Goal: Task Accomplishment & Management: Manage account settings

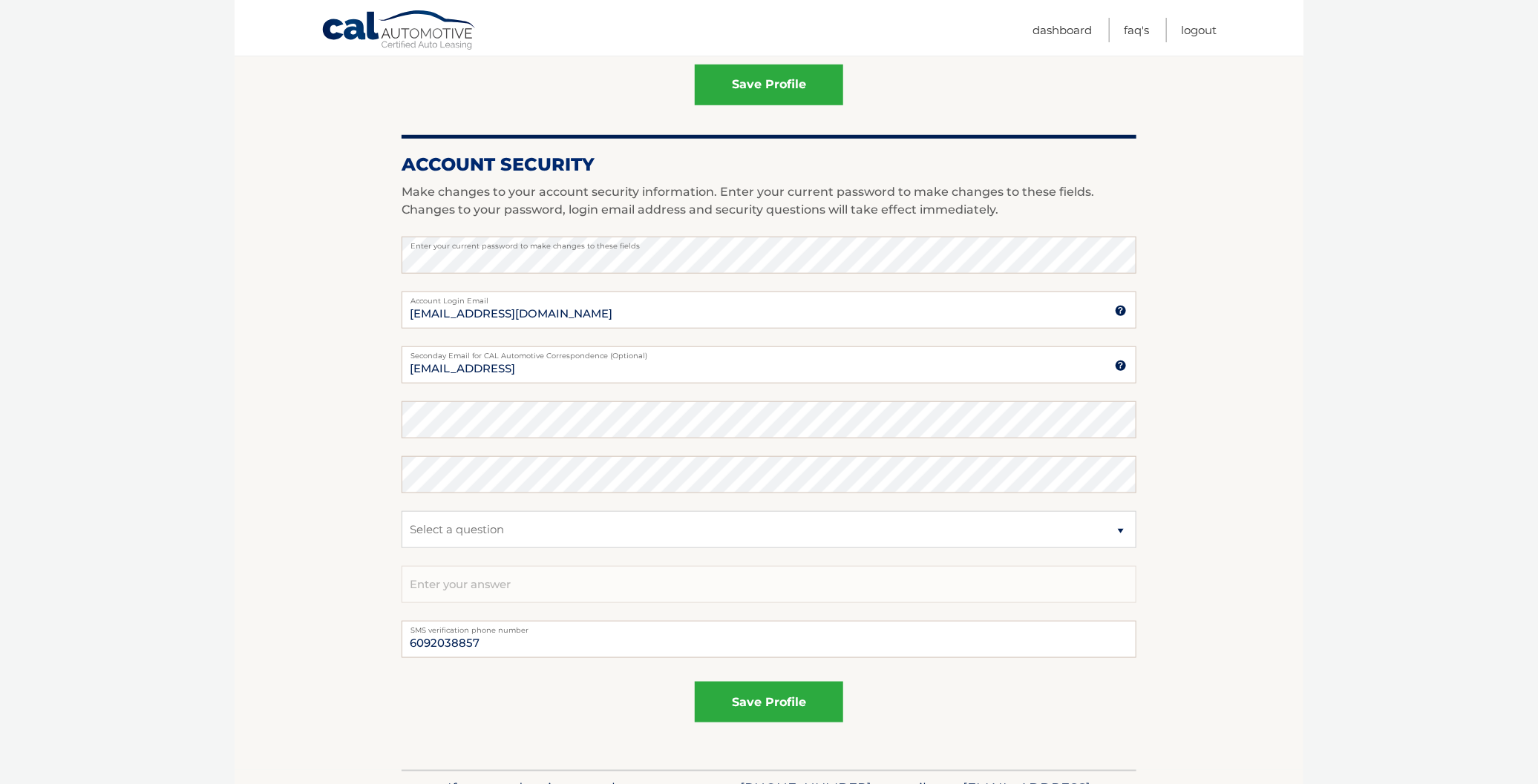
click at [268, 400] on section "Account Overview | Edit Profile account information [STREET_ADDRESS] Address St…" at bounding box center [769, 198] width 1069 height 1144
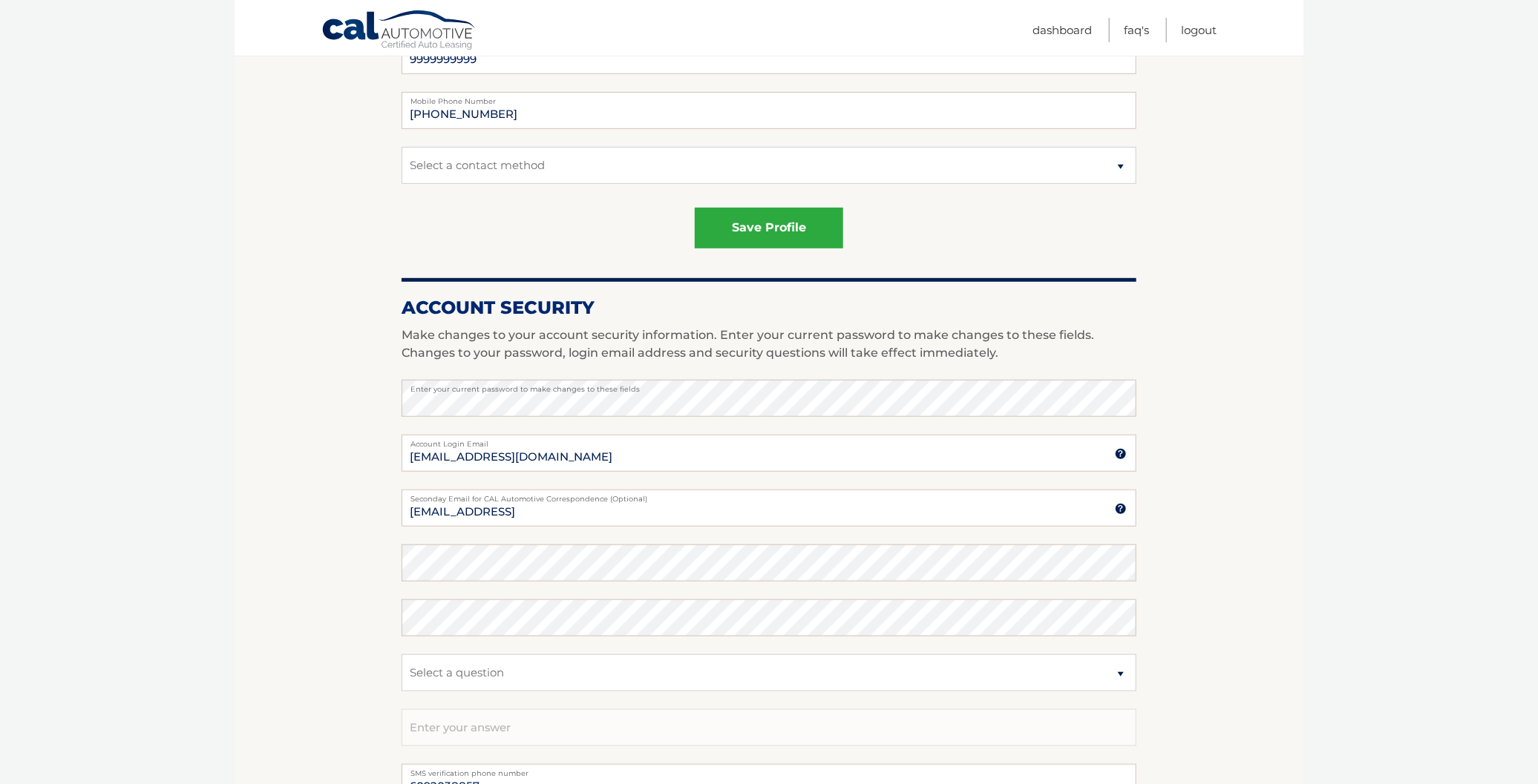
scroll to position [463, 0]
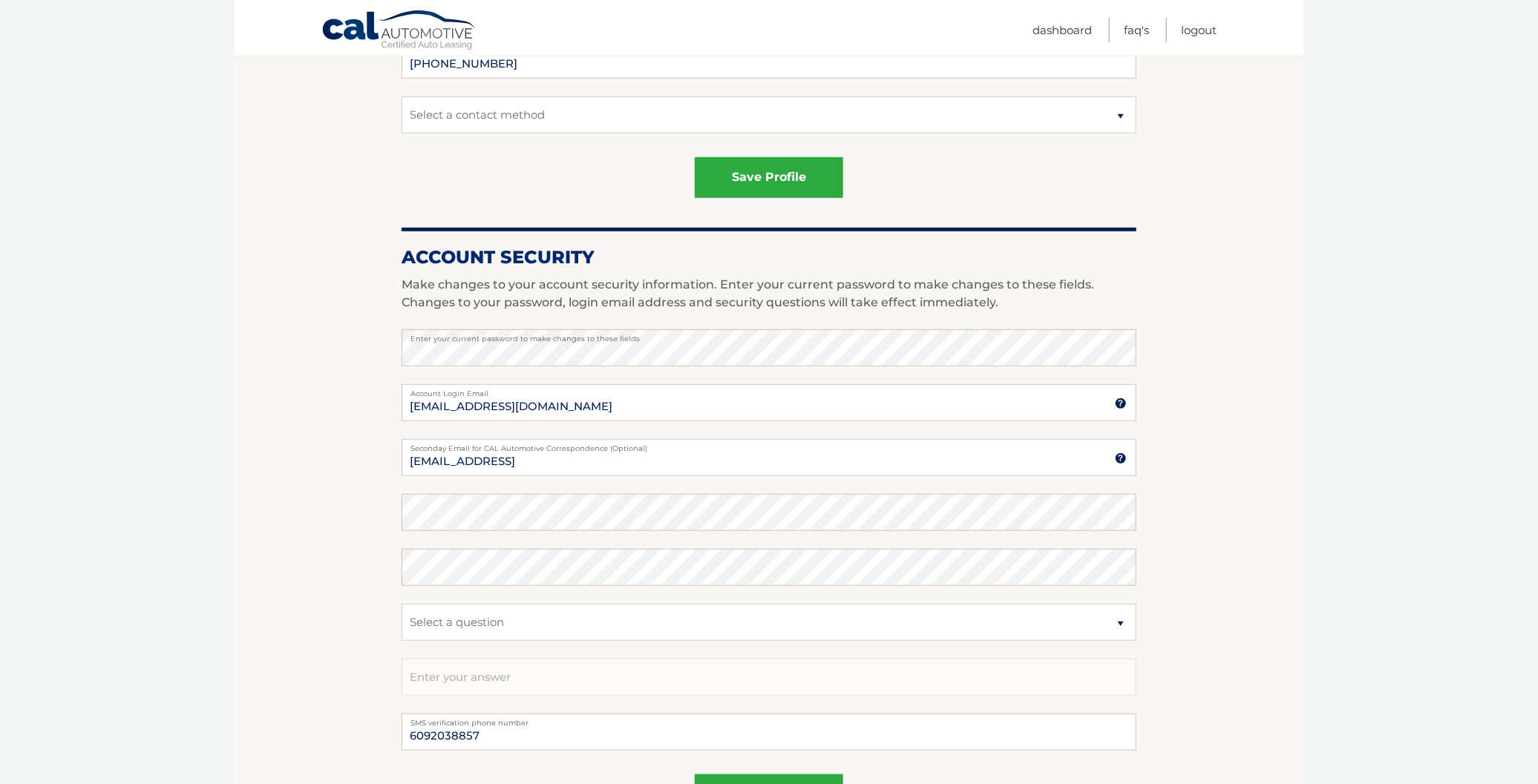
click at [301, 556] on section "Account Overview | Edit Profile account information [STREET_ADDRESS] Address St…" at bounding box center [769, 290] width 1069 height 1144
click at [1196, 28] on link "Logout" at bounding box center [1198, 30] width 36 height 24
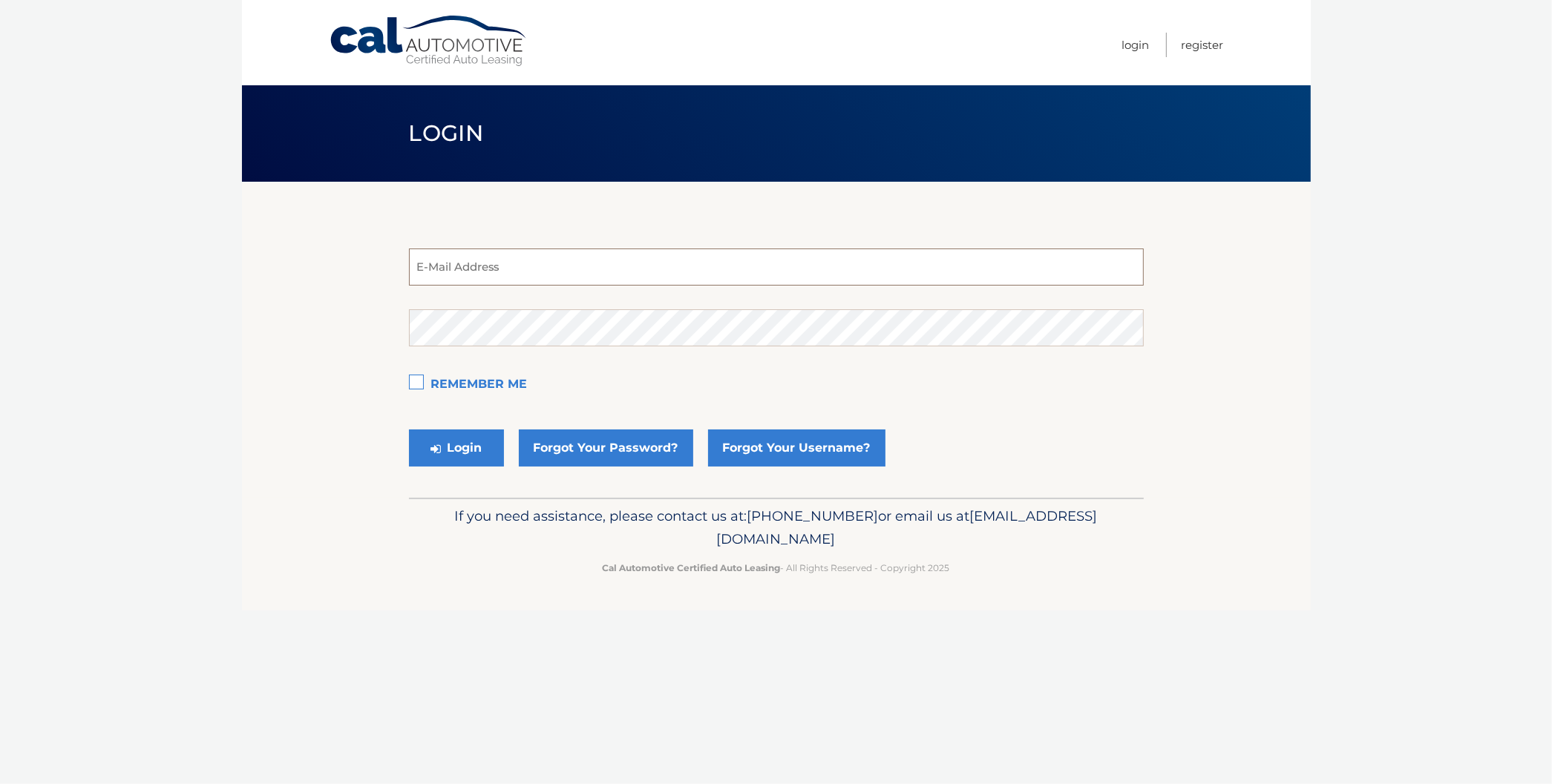
type input "[EMAIL_ADDRESS][DOMAIN_NAME]"
